Goal: Transaction & Acquisition: Purchase product/service

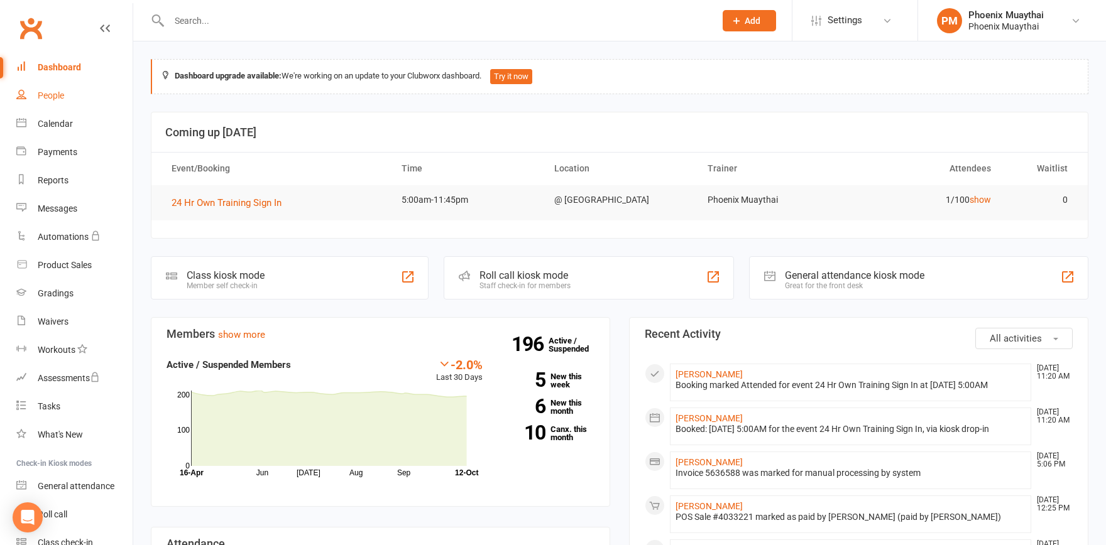
click at [50, 90] on div "People" at bounding box center [51, 95] width 26 height 10
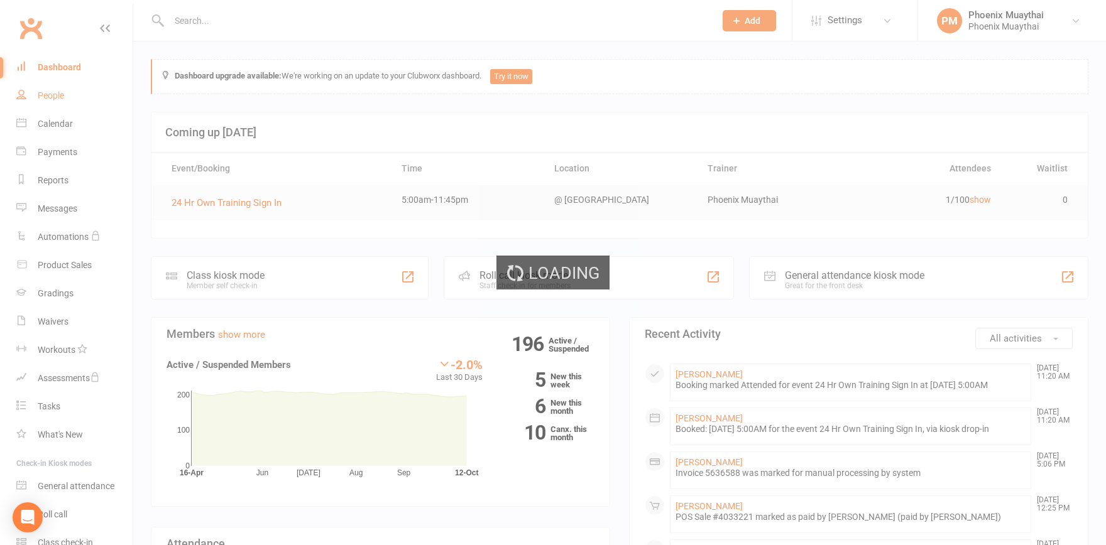
select select "100"
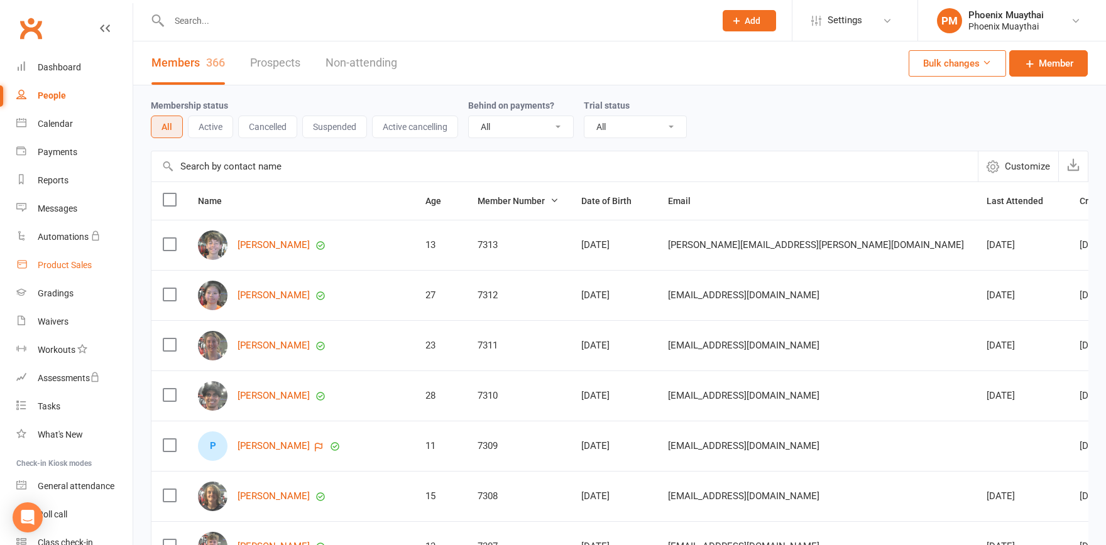
click at [62, 266] on div "Product Sales" at bounding box center [65, 265] width 54 height 10
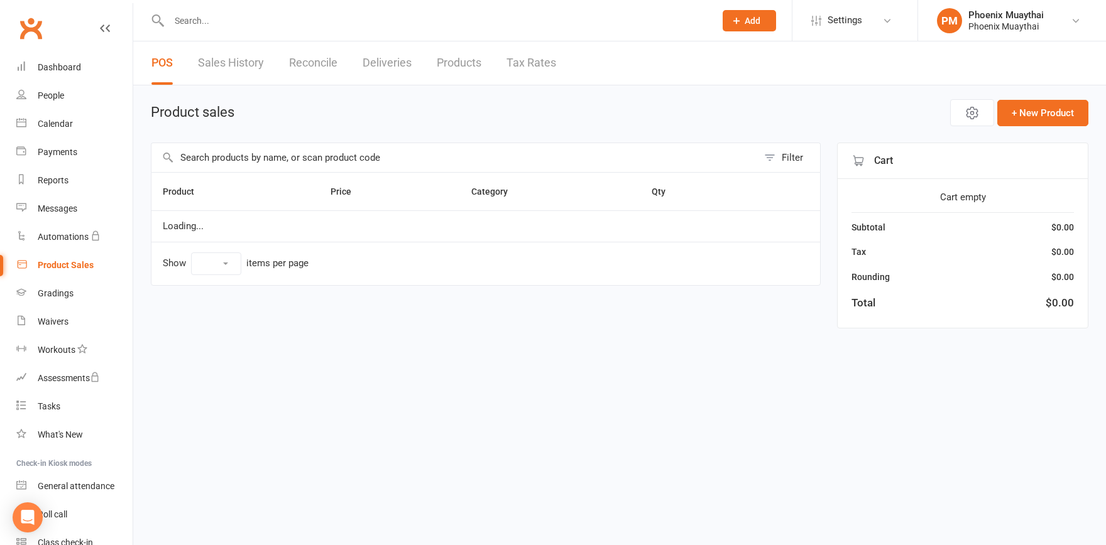
select select "100"
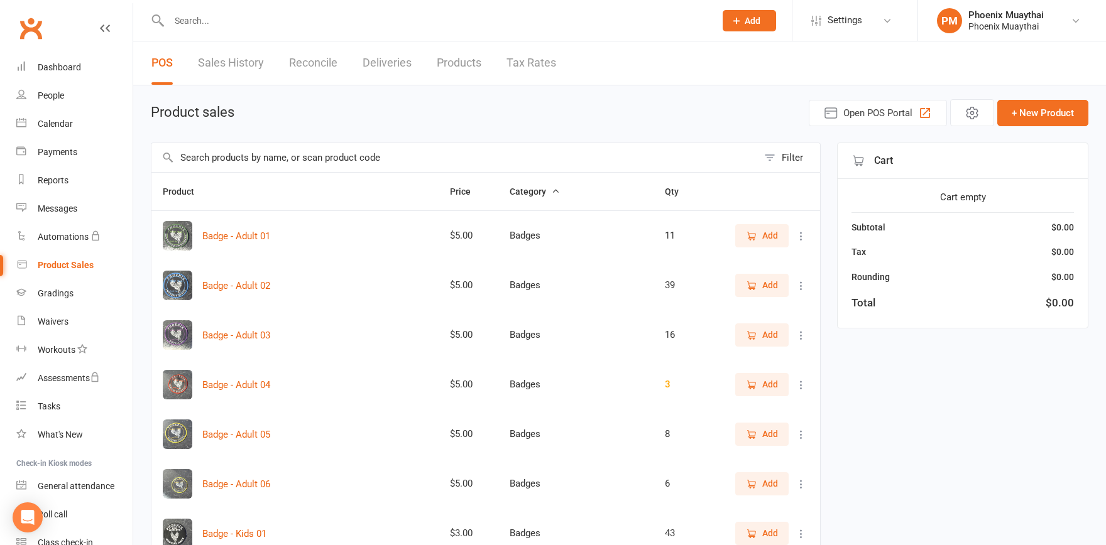
click at [224, 22] on input "text" at bounding box center [435, 21] width 541 height 18
type input "pt"
click at [225, 156] on input "text" at bounding box center [454, 157] width 606 height 29
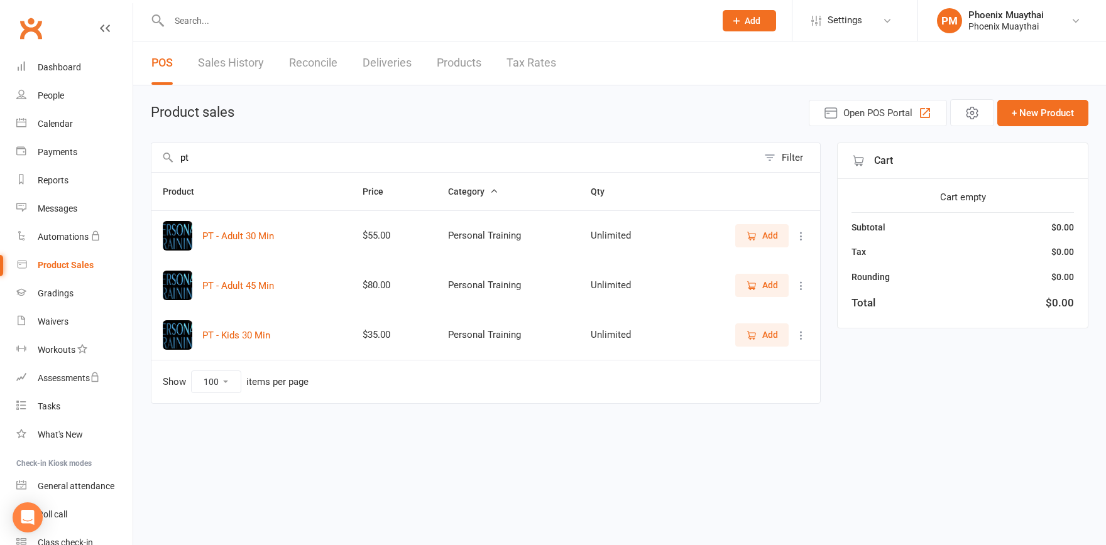
type input "pt"
